Goal: Transaction & Acquisition: Book appointment/travel/reservation

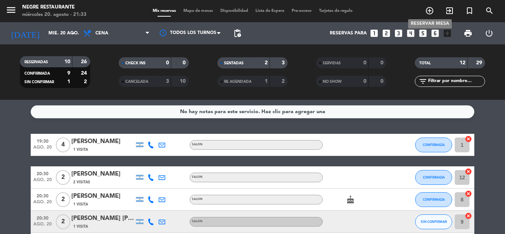
click at [431, 10] on icon "add_circle_outline" at bounding box center [429, 10] width 9 height 9
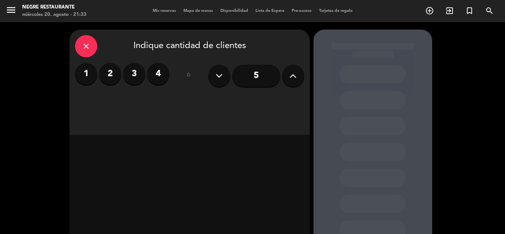
click at [112, 67] on label "2" at bounding box center [110, 74] width 22 height 22
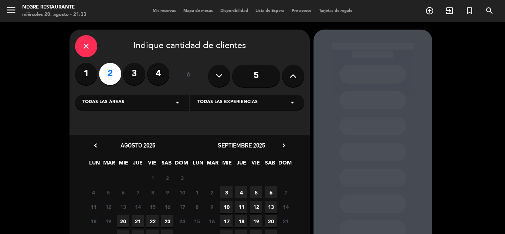
click at [138, 222] on span "21" at bounding box center [138, 221] width 12 height 12
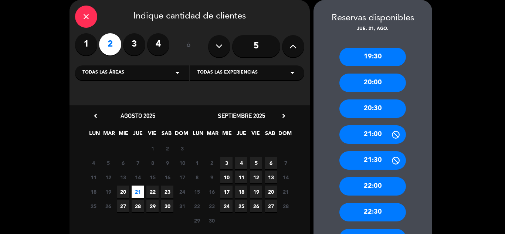
scroll to position [67, 0]
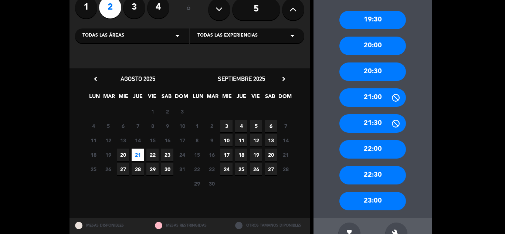
click at [385, 77] on div "20:30" at bounding box center [373, 72] width 67 height 18
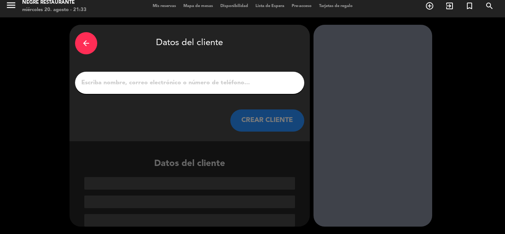
scroll to position [5, 0]
click at [283, 87] on input "1" at bounding box center [190, 83] width 218 height 10
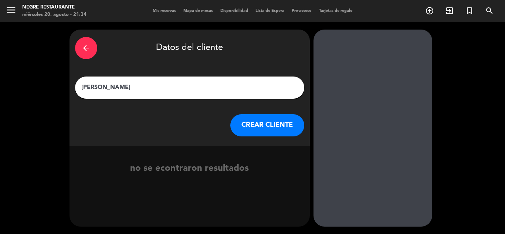
type input "[PERSON_NAME]"
click at [295, 121] on button "CREAR CLIENTE" at bounding box center [267, 125] width 74 height 22
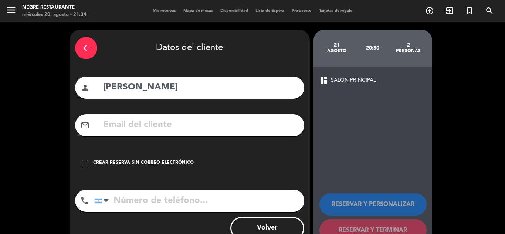
click at [294, 121] on input "text" at bounding box center [200, 125] width 196 height 15
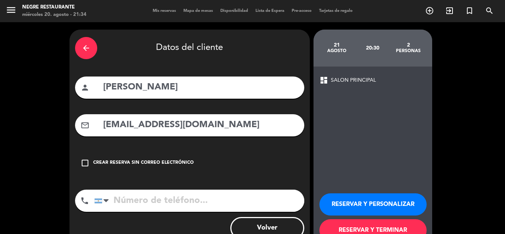
type input "[EMAIL_ADDRESS][DOMAIN_NAME]"
click at [261, 198] on input "tel" at bounding box center [199, 201] width 210 height 22
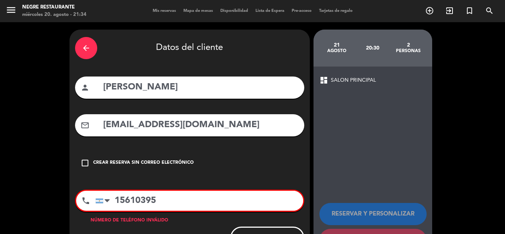
type input "156103954"
click at [128, 197] on input "156103954" at bounding box center [199, 201] width 208 height 20
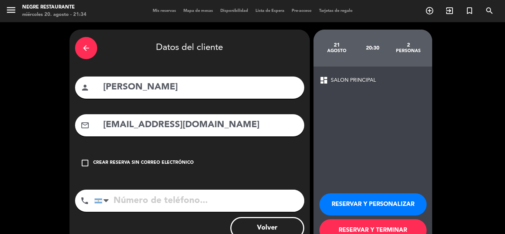
click at [365, 224] on button "RESERVAR Y TERMINAR" at bounding box center [373, 230] width 107 height 22
